Goal: Find contact information: Find contact information

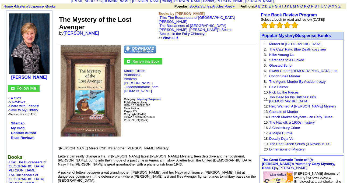
scroll to position [27, 0]
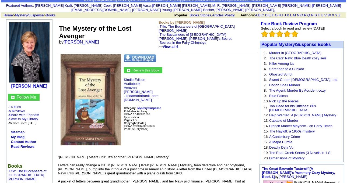
drag, startPoint x: 99, startPoint y: 32, endPoint x: 63, endPoint y: 35, distance: 36.2
click at [63, 40] on font "by [PERSON_NAME]" at bounding box center [81, 42] width 44 height 5
copy font "[PERSON_NAME]"
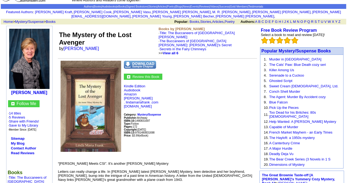
scroll to position [0, 0]
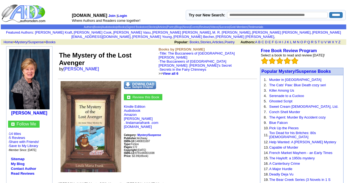
click at [138, 58] on td "The Mystery of the Lost Avenger by [PERSON_NAME]" at bounding box center [108, 61] width 100 height 30
click at [199, 33] on link "[PERSON_NAME] [EMAIL_ADDRESS][DOMAIN_NAME]" at bounding box center [206, 34] width 270 height 8
click at [215, 31] on link "[PERSON_NAME] [EMAIL_ADDRESS][DOMAIN_NAME]" at bounding box center [206, 34] width 270 height 8
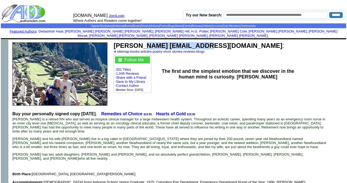
drag, startPoint x: 140, startPoint y: 42, endPoint x: 203, endPoint y: 41, distance: 62.5
click at [203, 42] on b "Frank P whytey3@gmail.com" at bounding box center [198, 45] width 169 height 7
copy b "[EMAIL_ADDRESS][DOMAIN_NAME]"
